Goal: Information Seeking & Learning: Learn about a topic

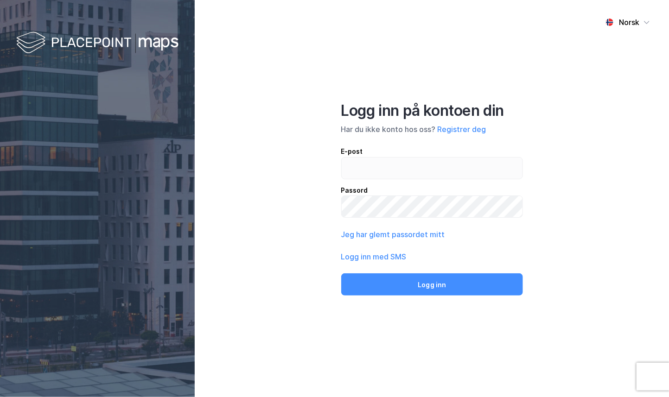
type input "tom@lerka.no"
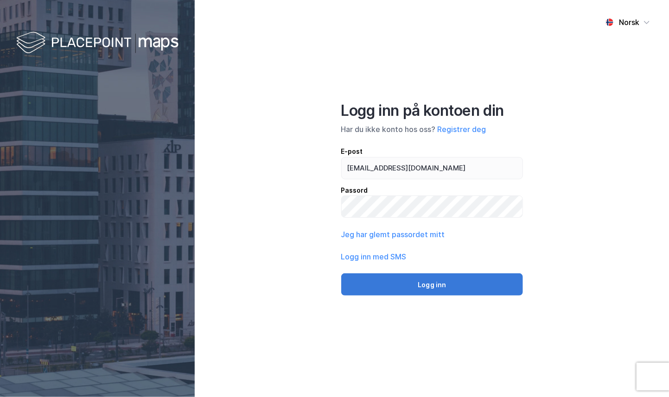
click at [427, 286] on button "Logg inn" at bounding box center [432, 284] width 182 height 22
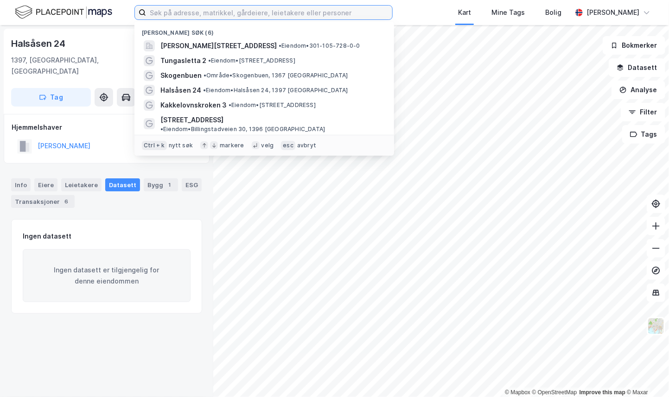
click at [248, 14] on input at bounding box center [269, 13] width 246 height 14
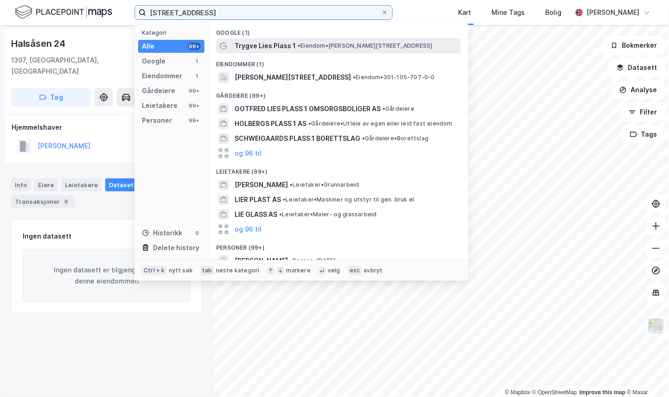
type input "[STREET_ADDRESS]"
click at [290, 44] on span "Trygve Lies Plass 1" at bounding box center [264, 45] width 61 height 11
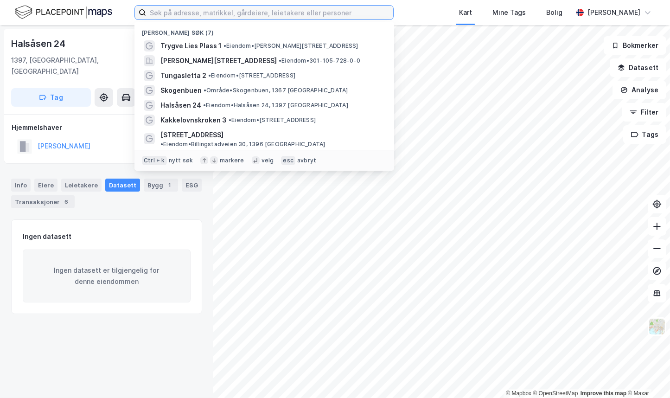
click at [289, 11] on input at bounding box center [269, 13] width 247 height 14
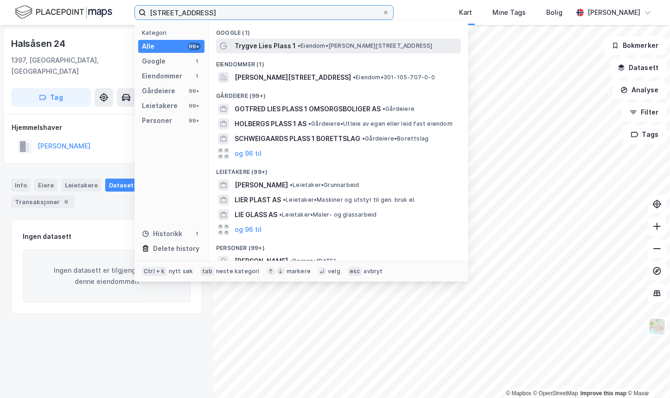
type input "[STREET_ADDRESS]"
click at [268, 51] on span "Trygve Lies Plass 1" at bounding box center [264, 45] width 61 height 11
